Goal: Task Accomplishment & Management: Manage account settings

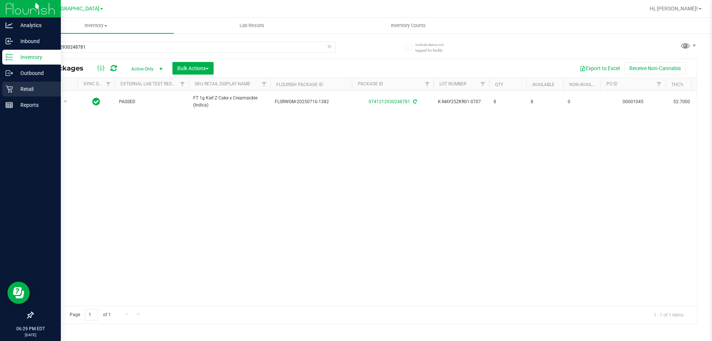
click at [16, 82] on div "Retail" at bounding box center [31, 89] width 59 height 15
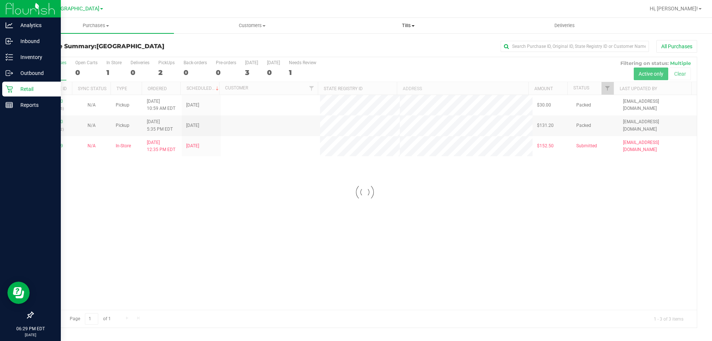
click at [412, 19] on uib-tab-heading "Tills Manage tills Reconcile e-payments" at bounding box center [408, 25] width 155 height 15
click at [380, 43] on li "Manage tills" at bounding box center [408, 44] width 156 height 9
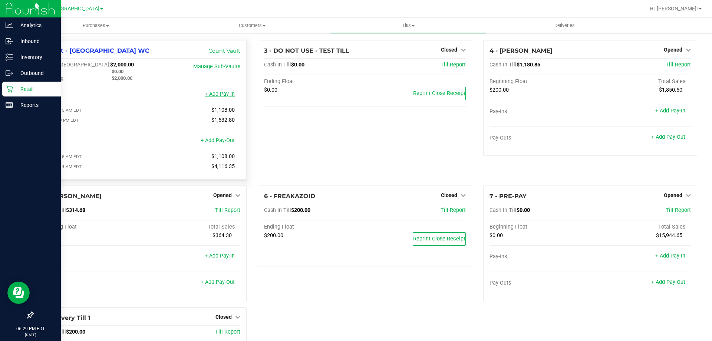
scroll to position [63, 0]
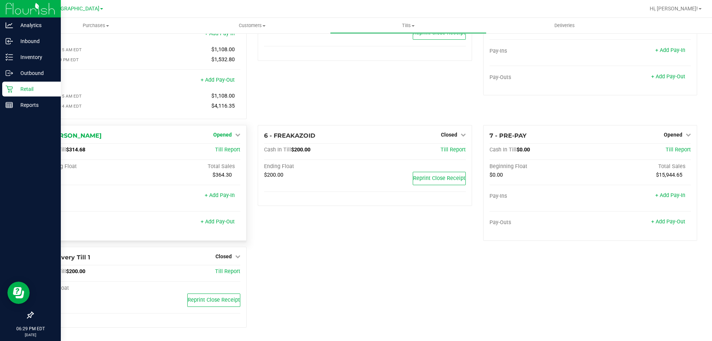
click at [229, 135] on span "Opened" at bounding box center [222, 135] width 19 height 6
click at [227, 150] on link "Close Till" at bounding box center [224, 150] width 20 height 6
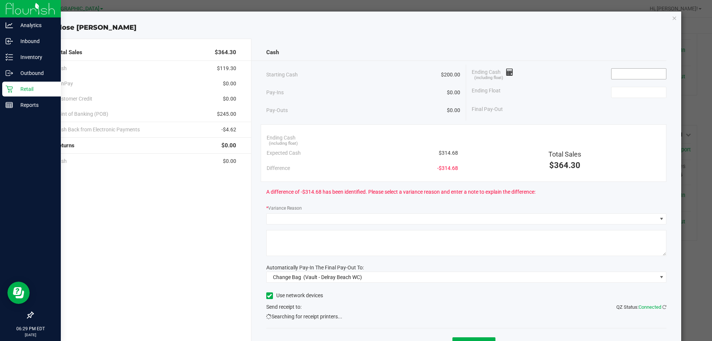
click at [636, 73] on input at bounding box center [639, 74] width 55 height 10
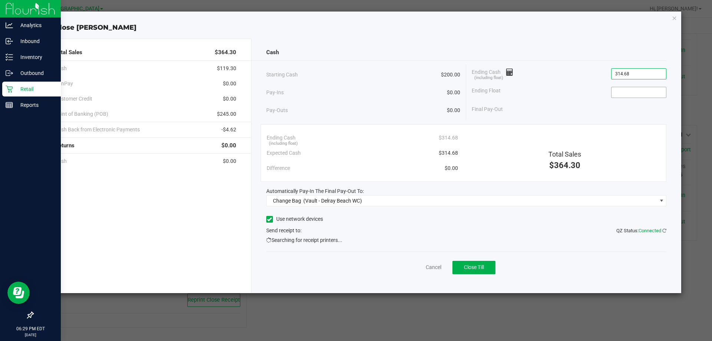
type input "$314.68"
click at [628, 96] on input at bounding box center [639, 92] width 55 height 10
type input "$200.00"
click at [615, 119] on div "Starting Cash $200.00 Pay-Ins $0.00 Pay-Outs $0.00 Ending Cash (including float…" at bounding box center [466, 93] width 401 height 56
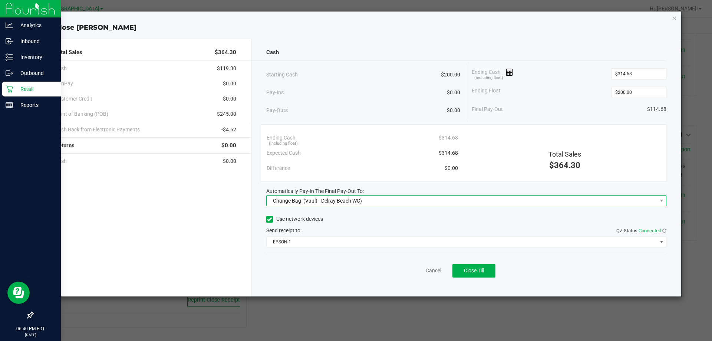
click at [403, 199] on span "Change Bag (Vault - Delray Beach WC)" at bounding box center [462, 201] width 391 height 10
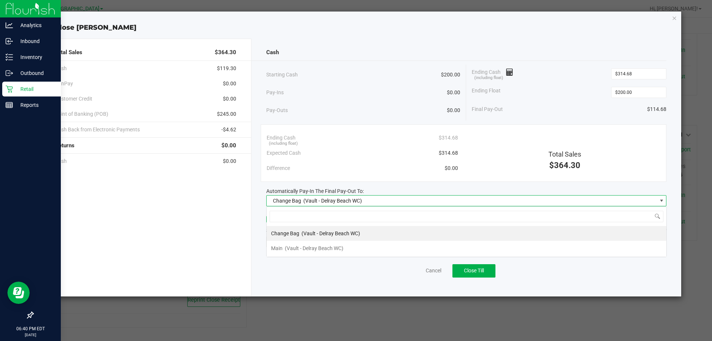
scroll to position [11, 400]
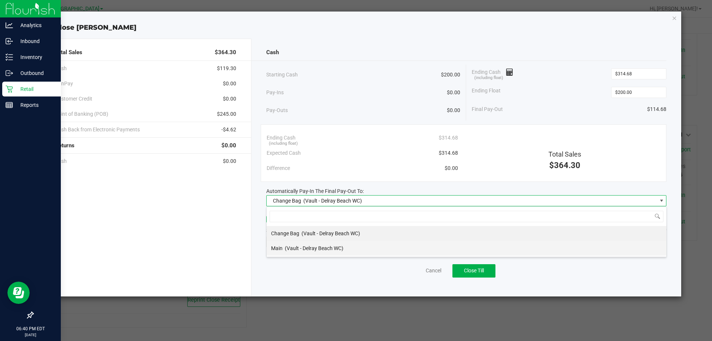
click at [361, 246] on li "Main (Vault - [GEOGRAPHIC_DATA] WC)" at bounding box center [467, 248] width 400 height 15
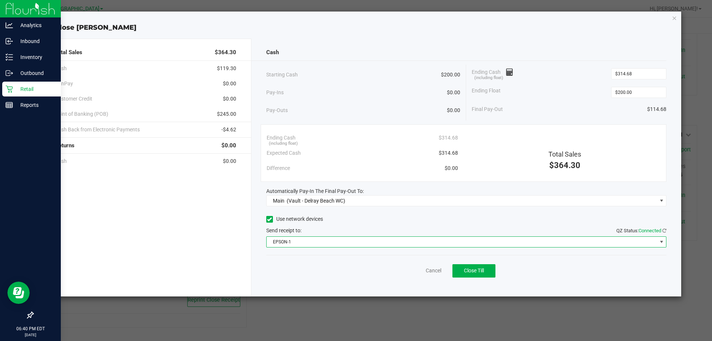
click at [365, 238] on span "EPSON-1" at bounding box center [462, 242] width 391 height 10
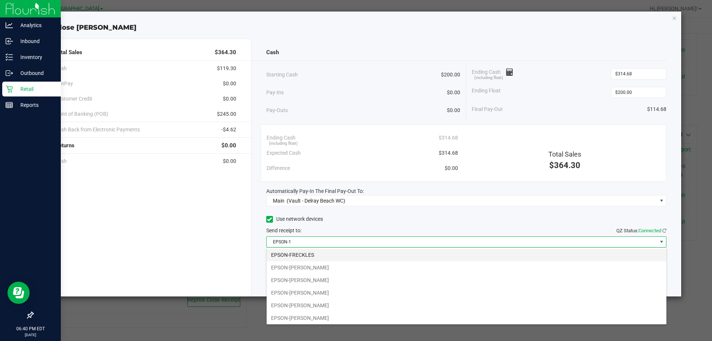
scroll to position [52, 0]
click at [348, 280] on li "EPSON-[PERSON_NAME]" at bounding box center [467, 279] width 400 height 13
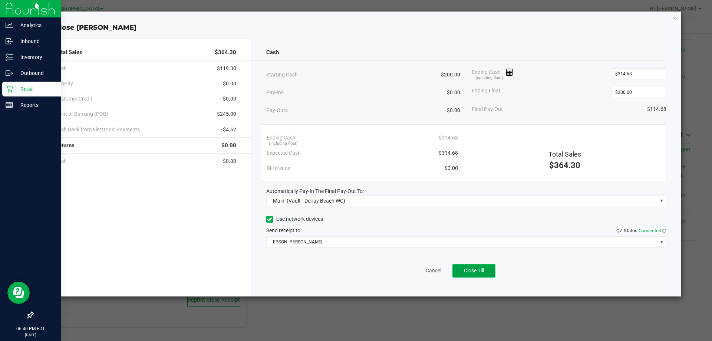
click at [479, 266] on button "Close Till" at bounding box center [474, 270] width 43 height 13
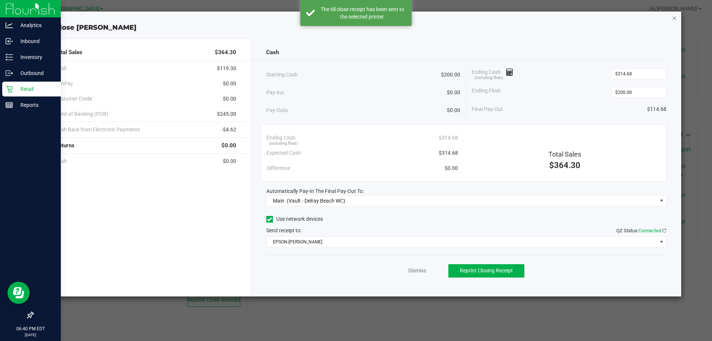
click at [675, 16] on icon "button" at bounding box center [674, 17] width 5 height 9
